Goal: Transaction & Acquisition: Purchase product/service

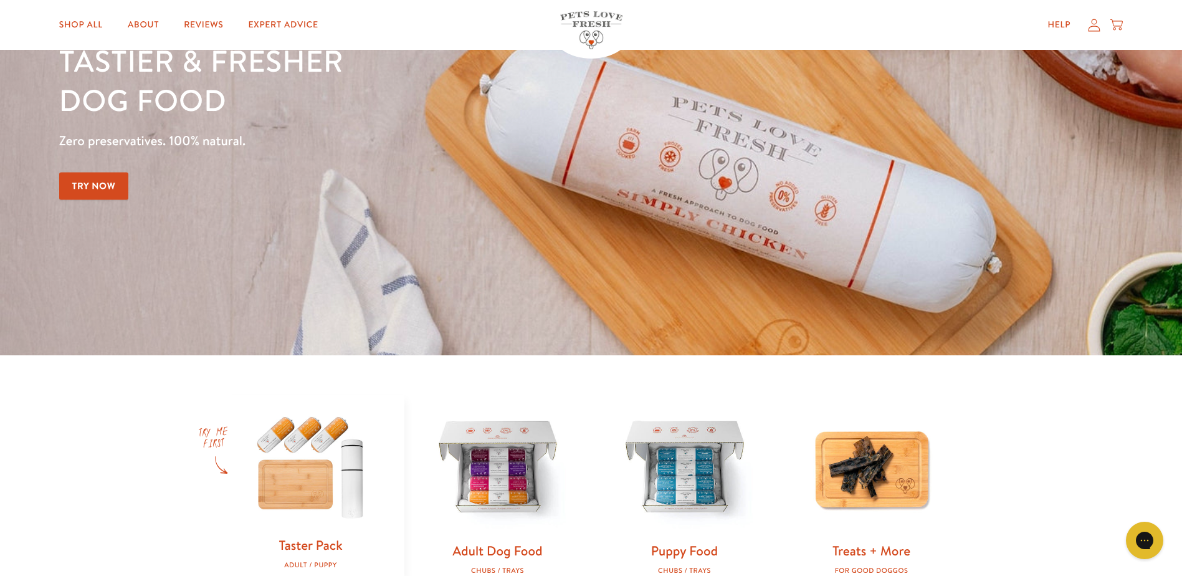
scroll to position [311, 0]
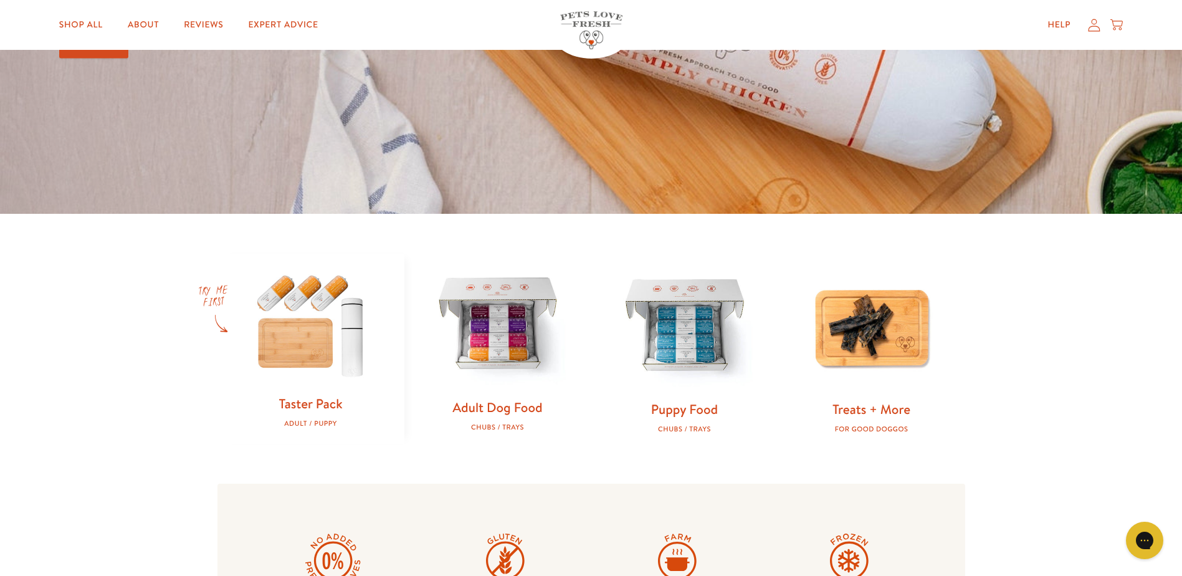
click at [519, 380] on img at bounding box center [497, 325] width 147 height 147
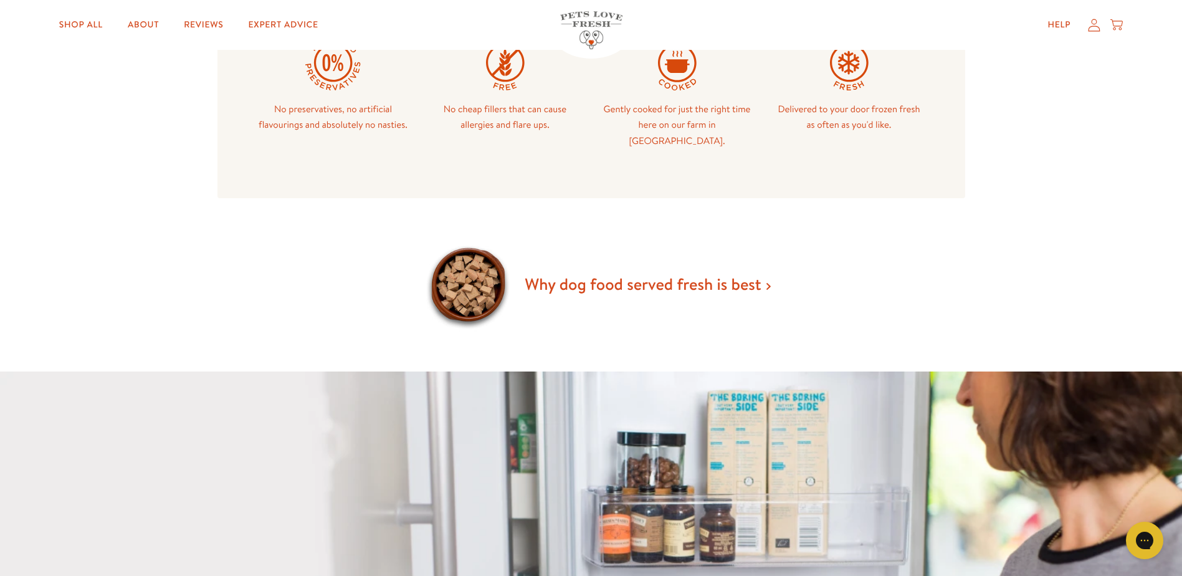
scroll to position [810, 0]
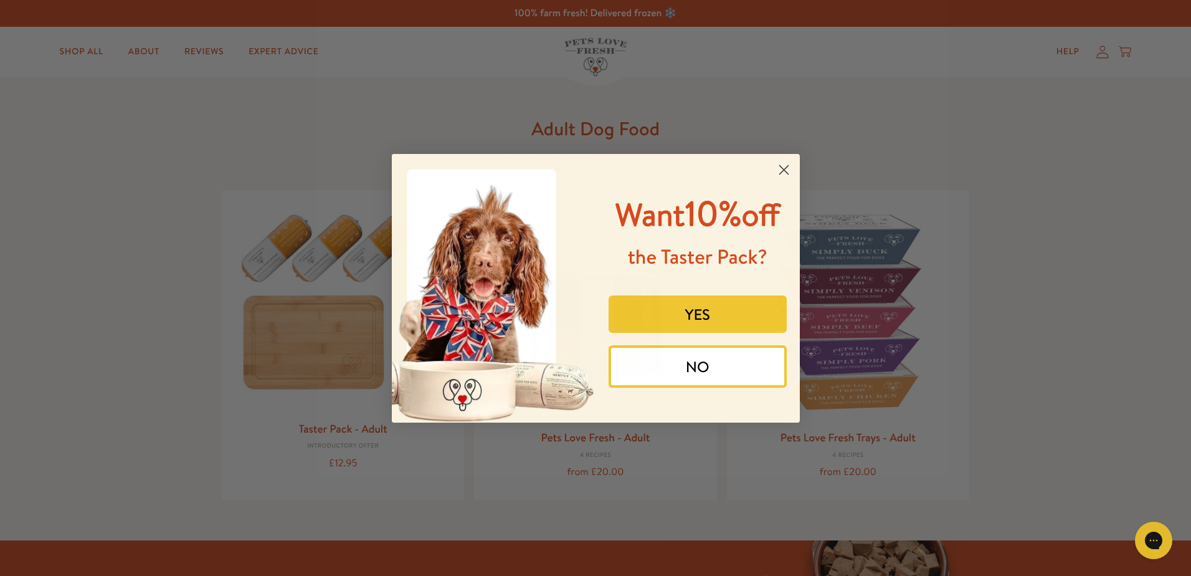
click at [785, 171] on icon "Close dialog" at bounding box center [783, 169] width 9 height 9
